Goal: Task Accomplishment & Management: Use online tool/utility

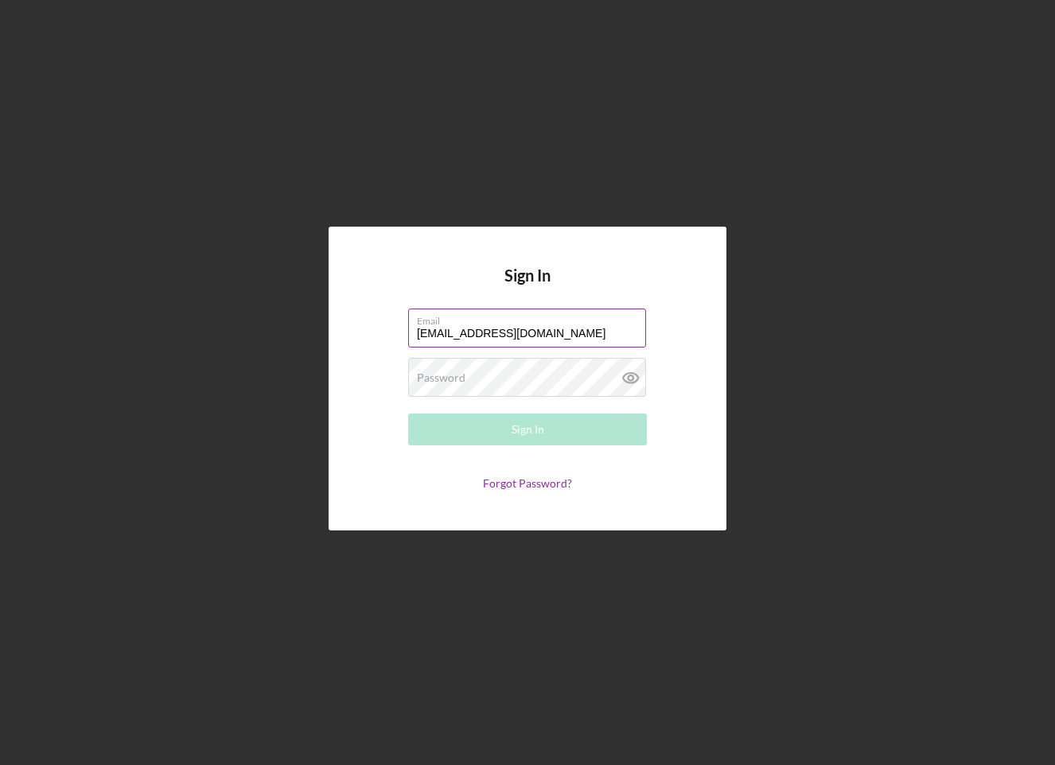
type input "jefferycollett99@gmail.com"
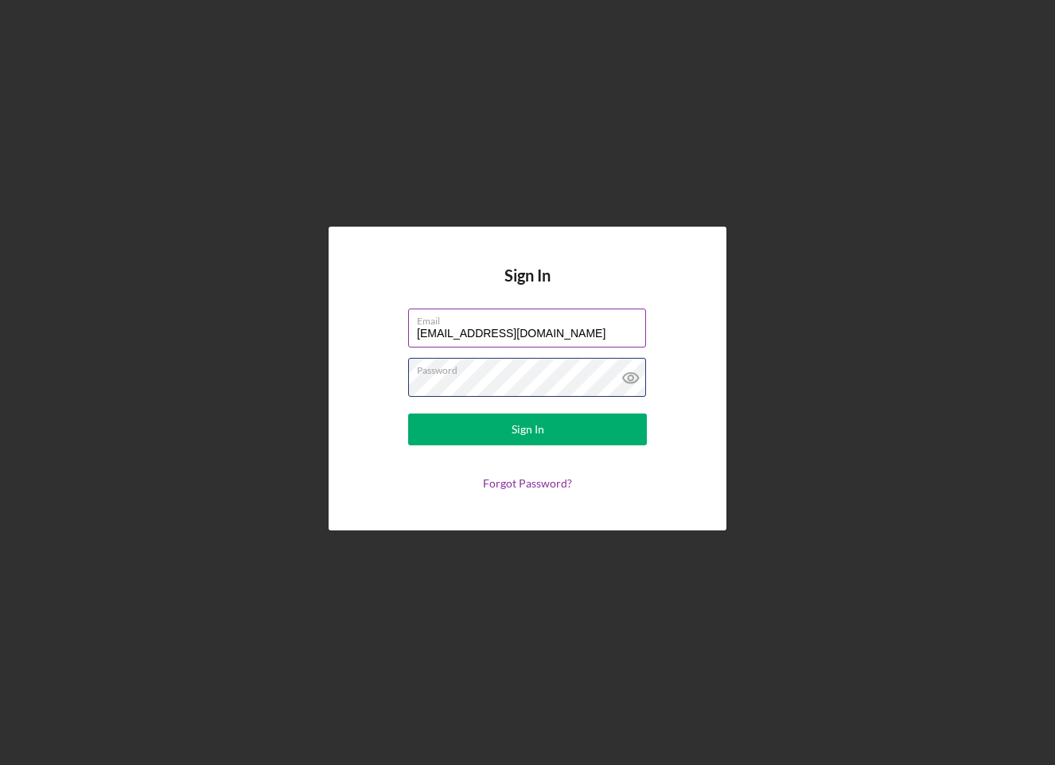
click at [527, 430] on button "Sign In" at bounding box center [527, 430] width 239 height 32
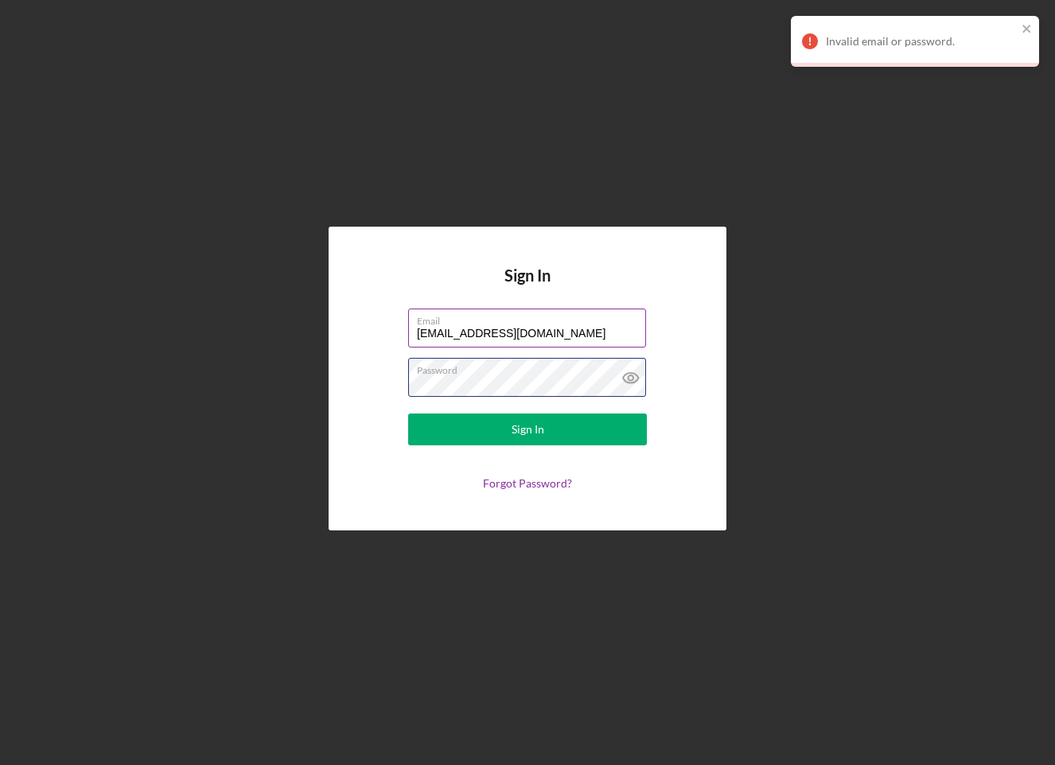
click at [527, 430] on button "Sign In" at bounding box center [527, 430] width 239 height 32
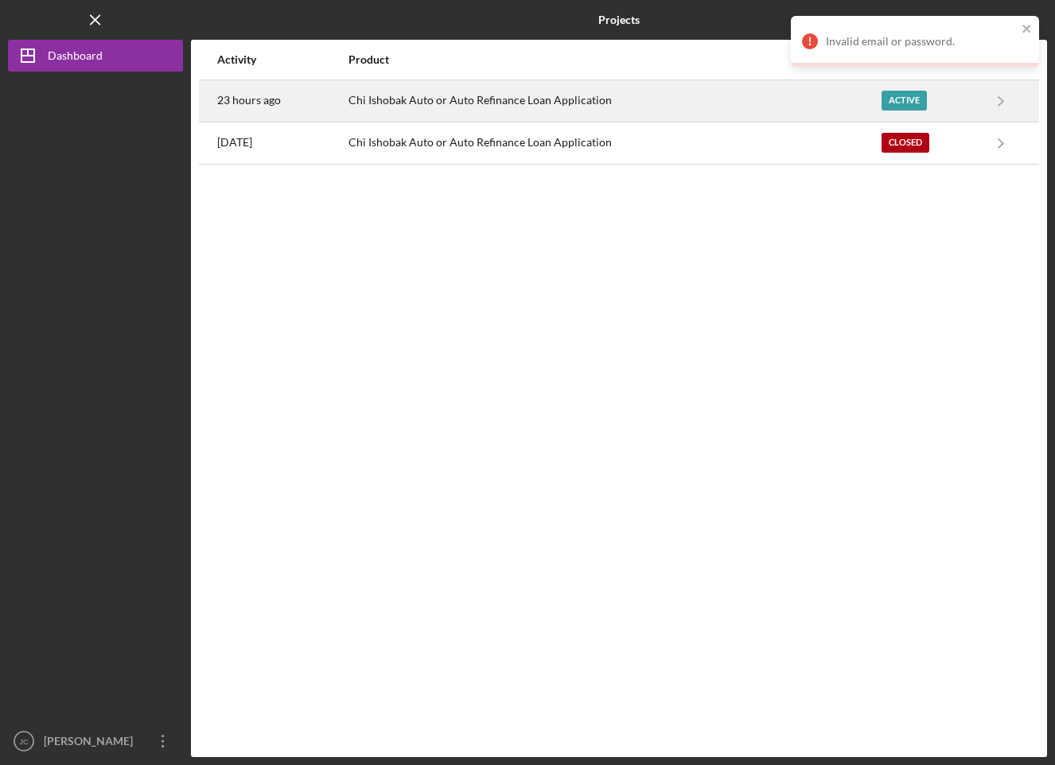
click at [736, 89] on div "Chi Ishobak Auto or Auto Refinance Loan Application" at bounding box center [613, 101] width 531 height 40
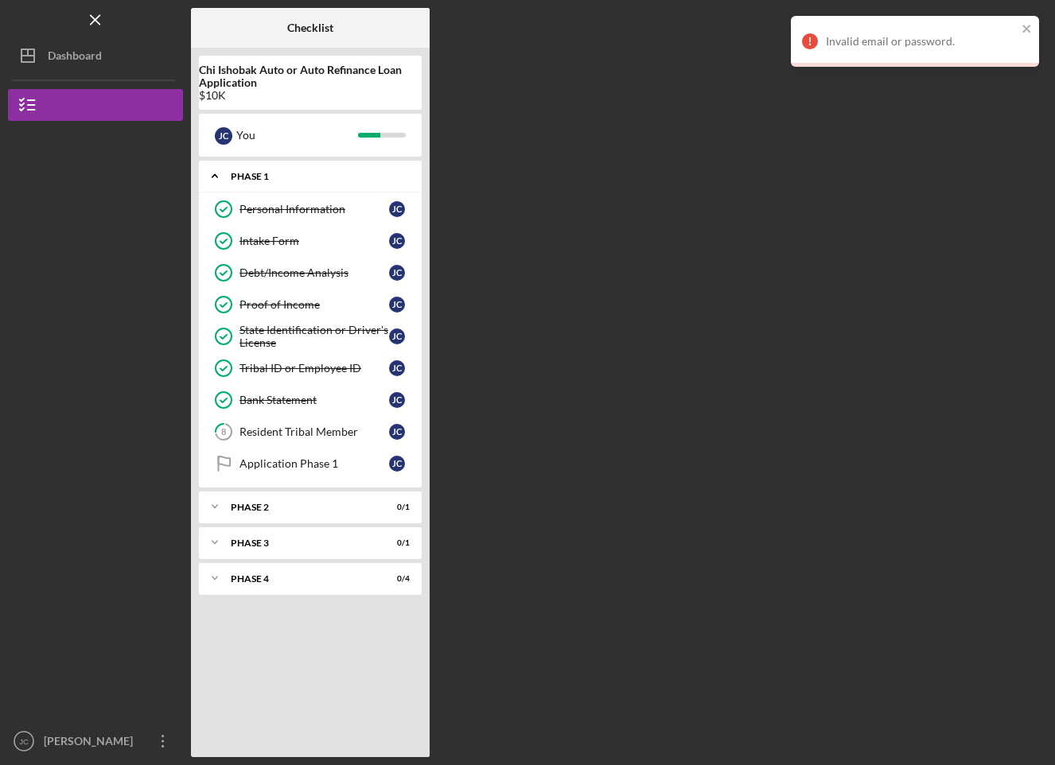
click at [299, 178] on div "Phase 1" at bounding box center [316, 177] width 171 height 10
